Goal: Task Accomplishment & Management: Manage account settings

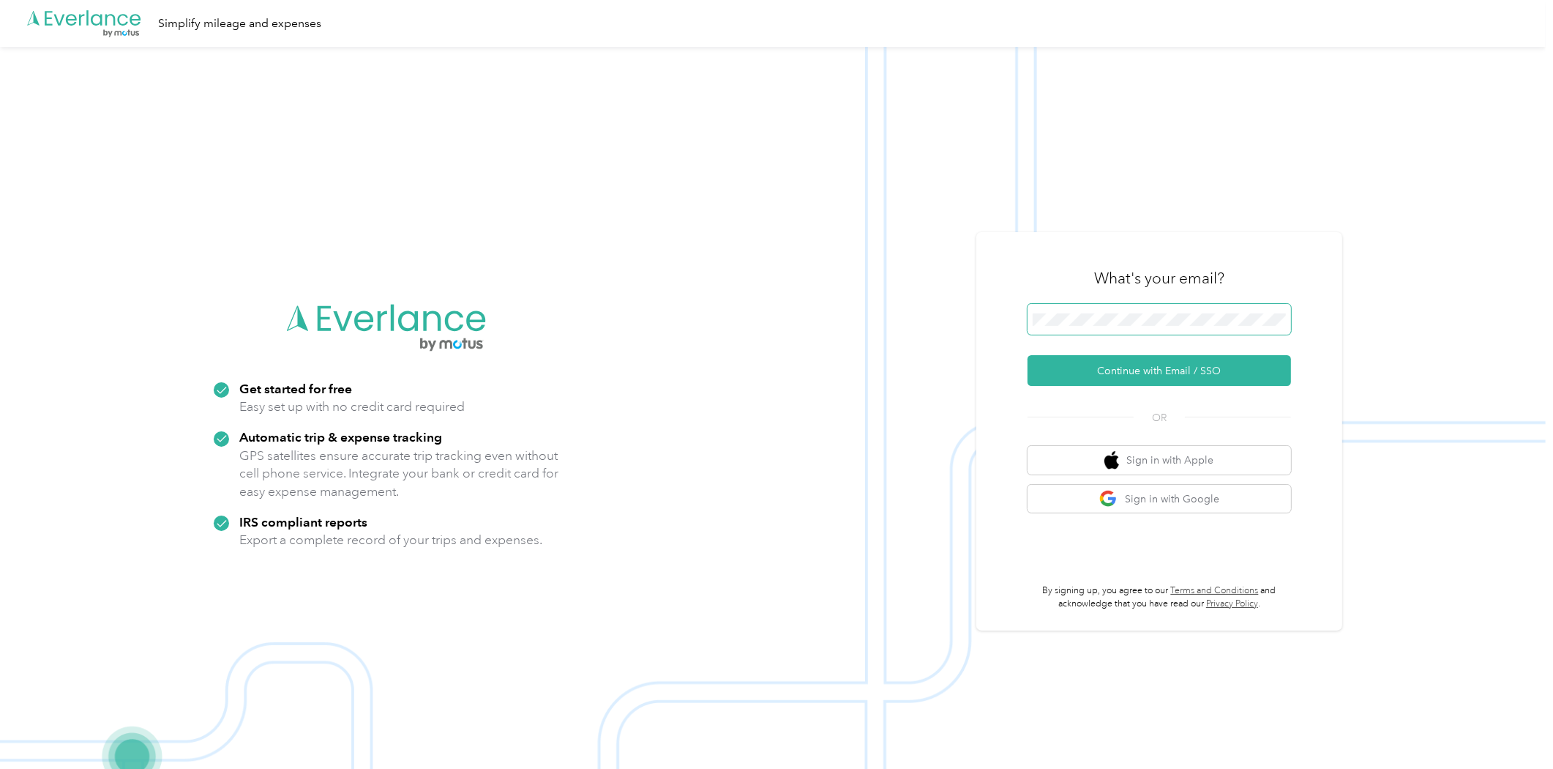
click at [1062, 310] on span at bounding box center [1160, 319] width 264 height 31
click at [1124, 364] on button "Continue with Email / SSO" at bounding box center [1160, 370] width 264 height 31
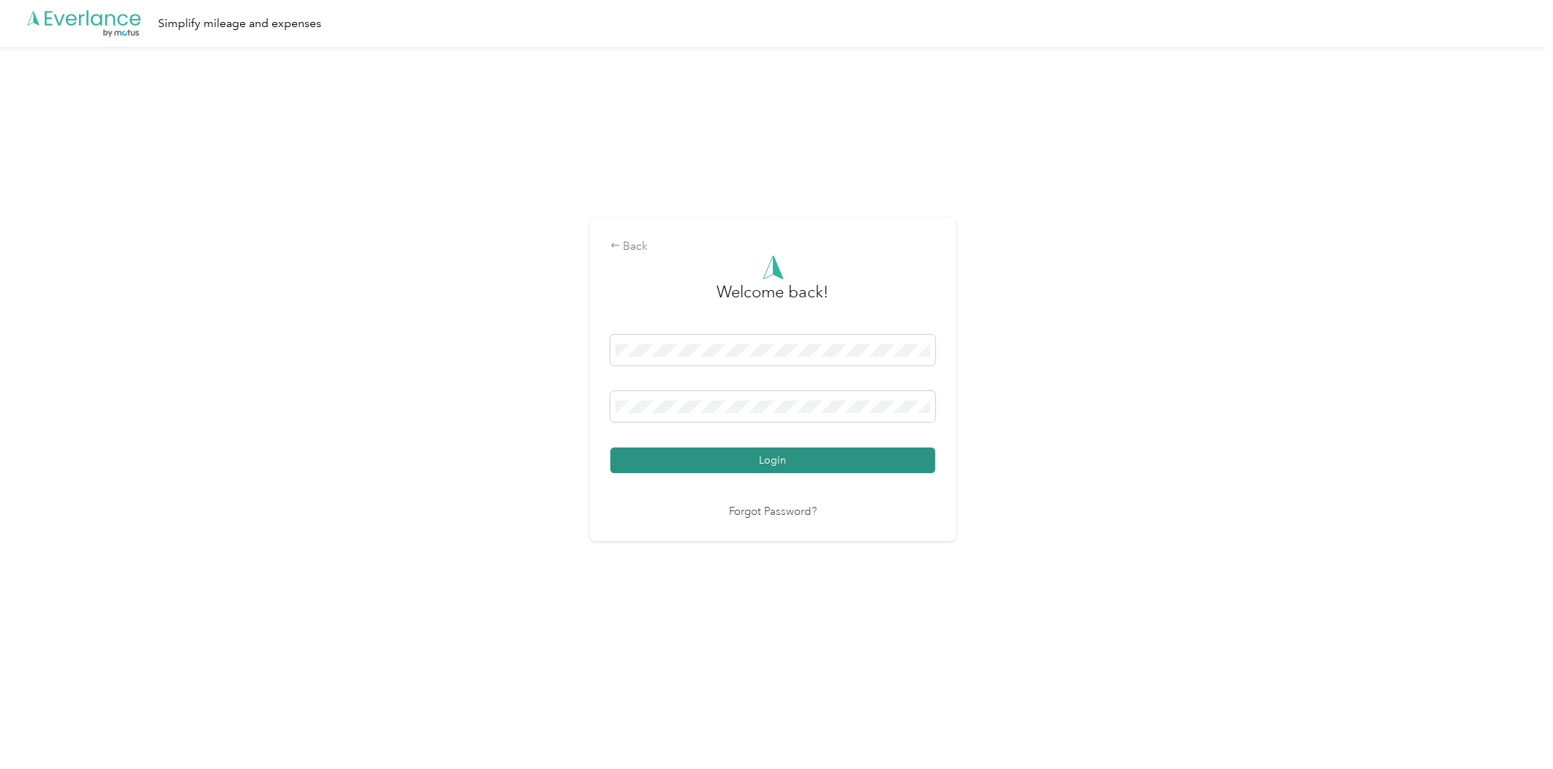
click at [822, 463] on button "Login" at bounding box center [772, 460] width 325 height 26
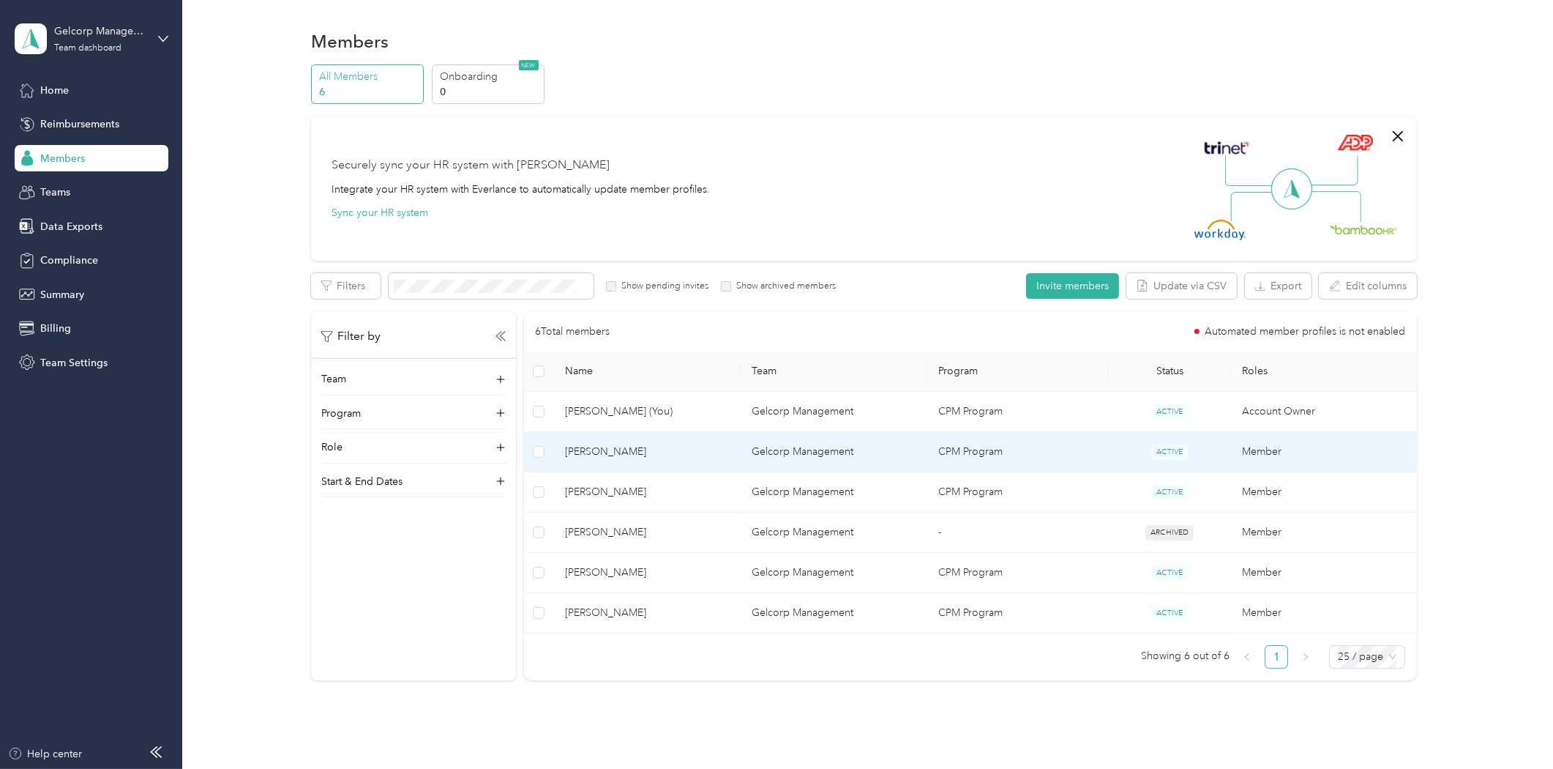
click at [617, 451] on span "[PERSON_NAME]" at bounding box center [646, 452] width 163 height 16
